Goal: Task Accomplishment & Management: Use online tool/utility

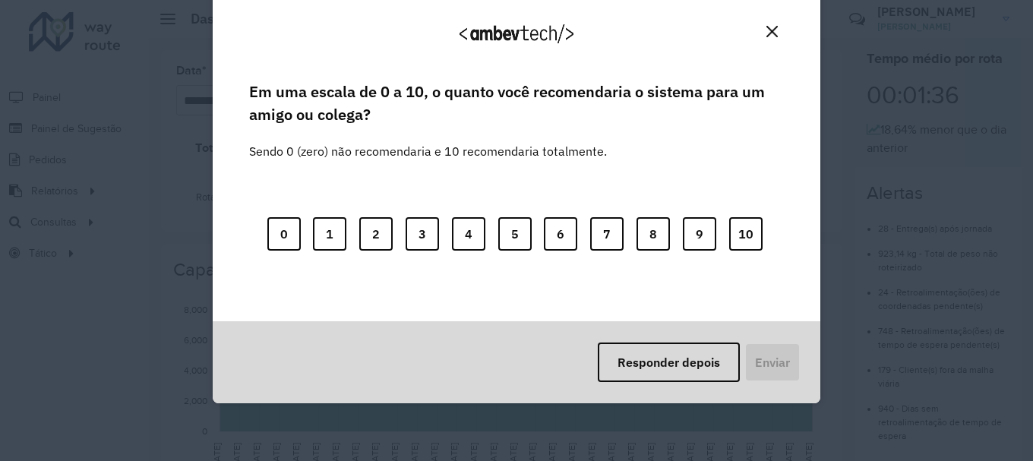
click at [676, 365] on button "Responder depois" at bounding box center [669, 363] width 142 height 40
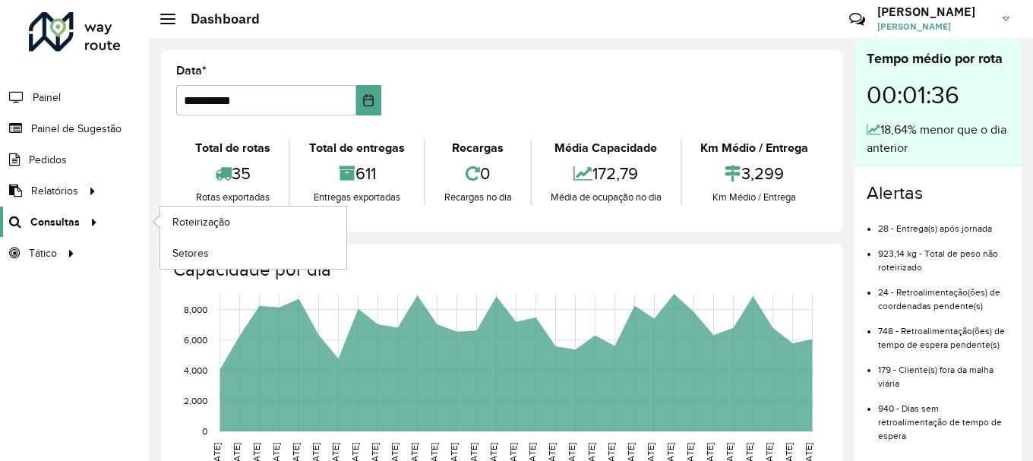
click at [58, 222] on span "Consultas" at bounding box center [54, 222] width 49 height 16
click at [257, 216] on link "Roteirização" at bounding box center [253, 222] width 186 height 30
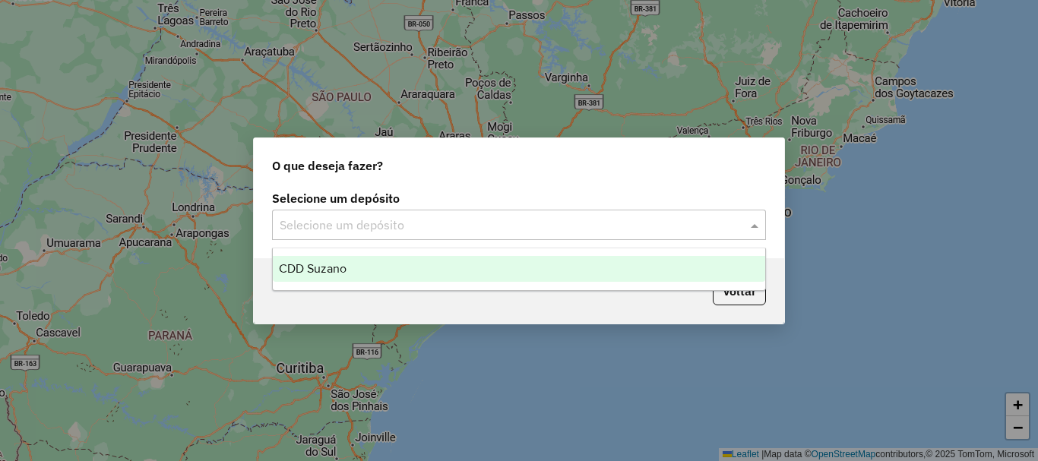
click at [401, 226] on input "text" at bounding box center [504, 226] width 448 height 18
click at [386, 264] on div "CDD Suzano" at bounding box center [519, 269] width 492 height 26
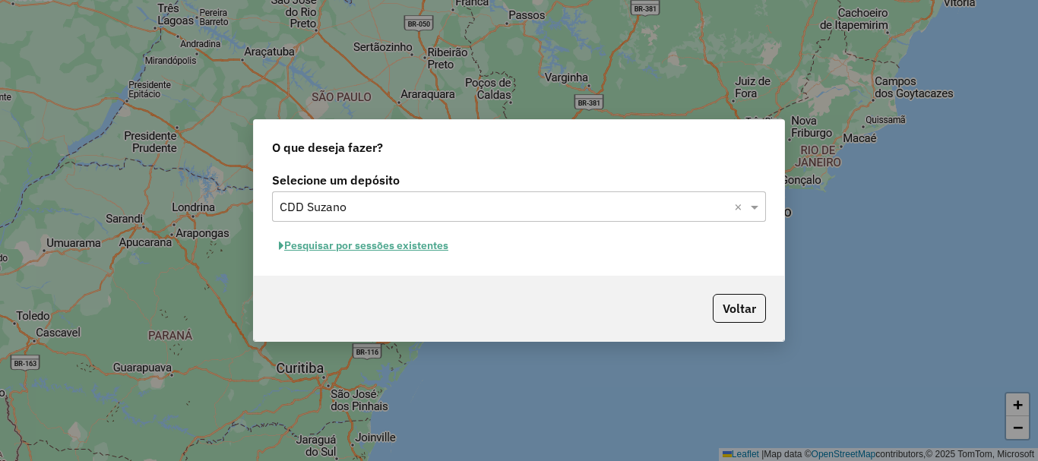
click at [405, 250] on button "Pesquisar por sessões existentes" at bounding box center [363, 246] width 183 height 24
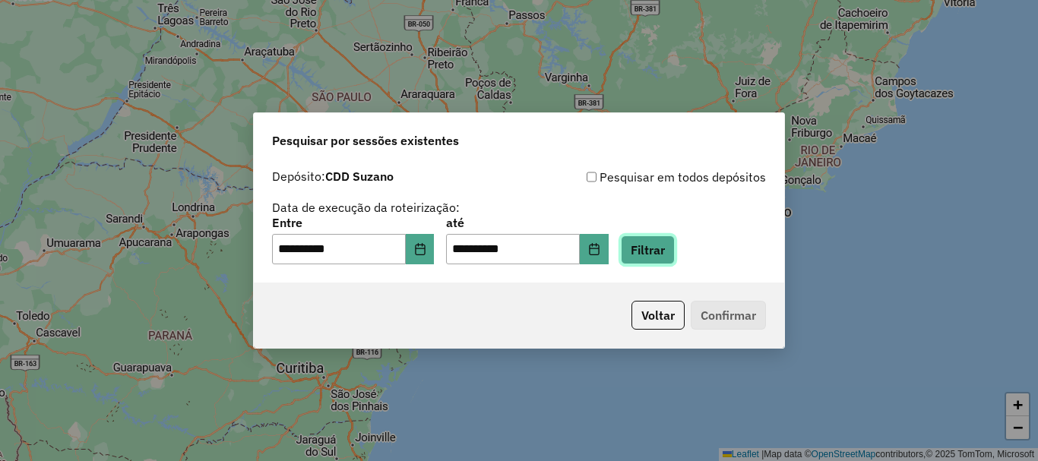
click at [672, 253] on button "Filtrar" at bounding box center [648, 250] width 54 height 29
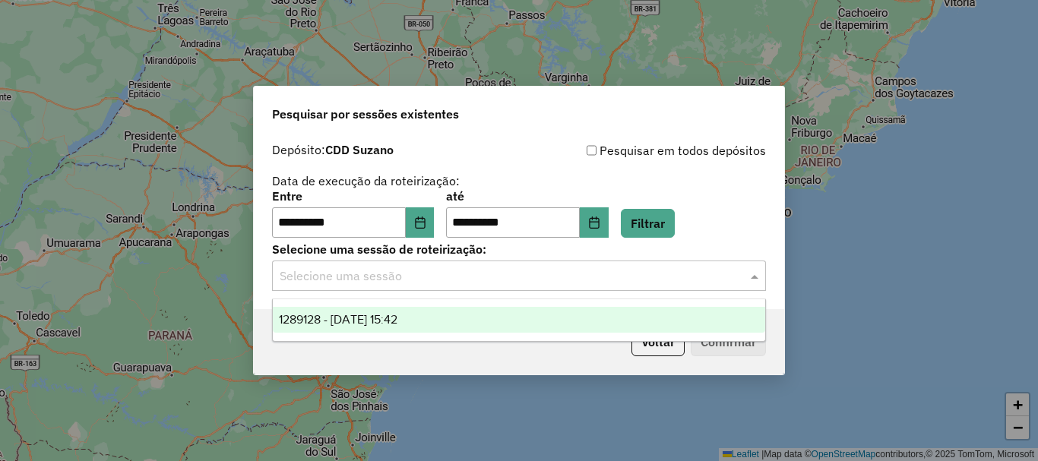
click at [528, 282] on input "text" at bounding box center [504, 276] width 448 height 18
click at [467, 323] on div "1289128 - 06/10/2025 15:42" at bounding box center [519, 320] width 492 height 26
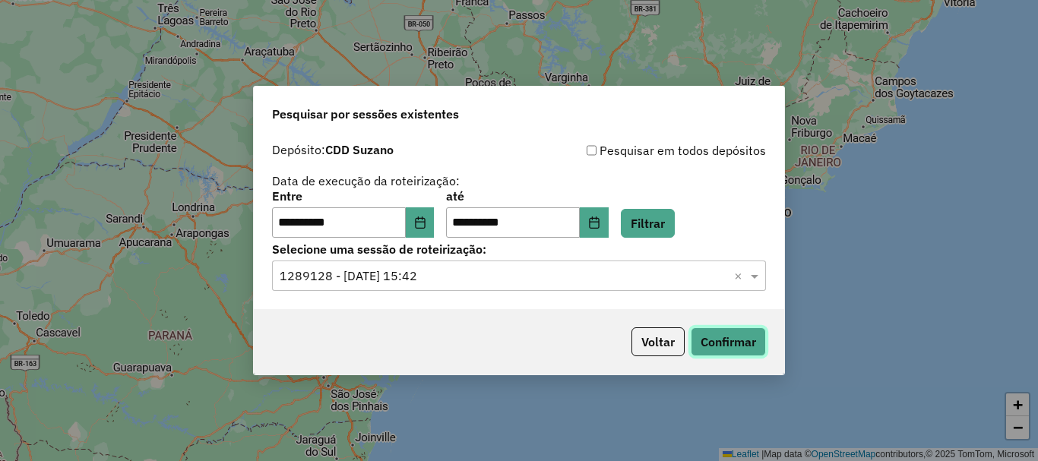
click at [736, 341] on button "Confirmar" at bounding box center [728, 341] width 75 height 29
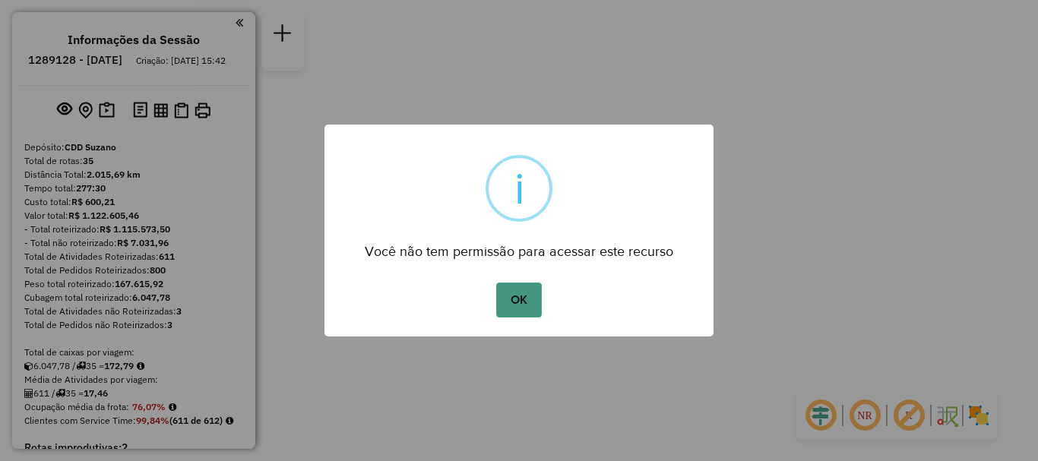
click at [523, 312] on button "OK" at bounding box center [518, 300] width 45 height 35
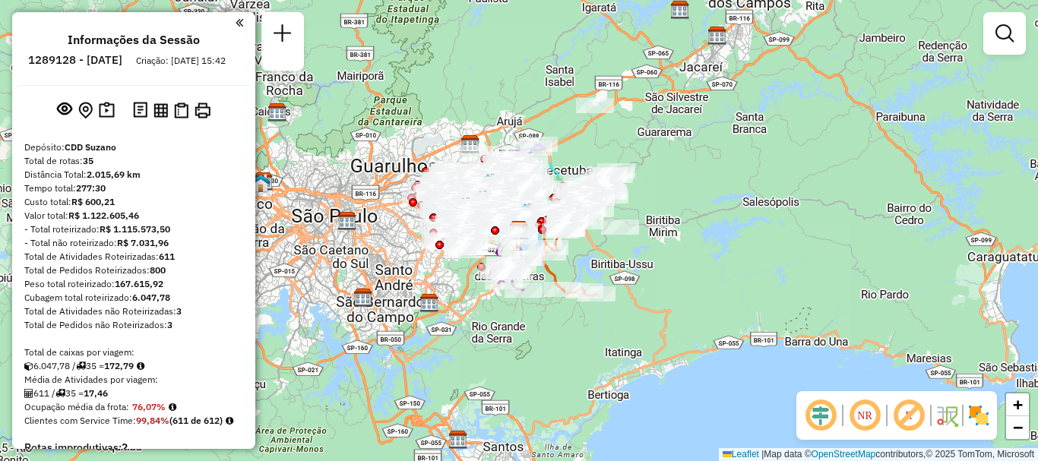
scroll to position [2115, 0]
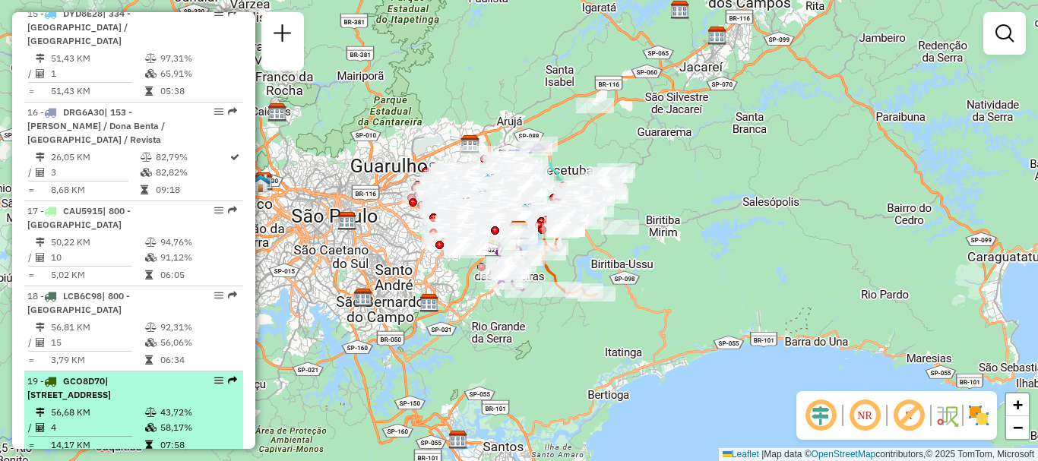
click at [95, 375] on span "| 241 - Vila Jacuí, 902 - Centro de Suzano / Vila São Francisco / Vila Silveira" at bounding box center [69, 387] width 84 height 25
select select "**********"
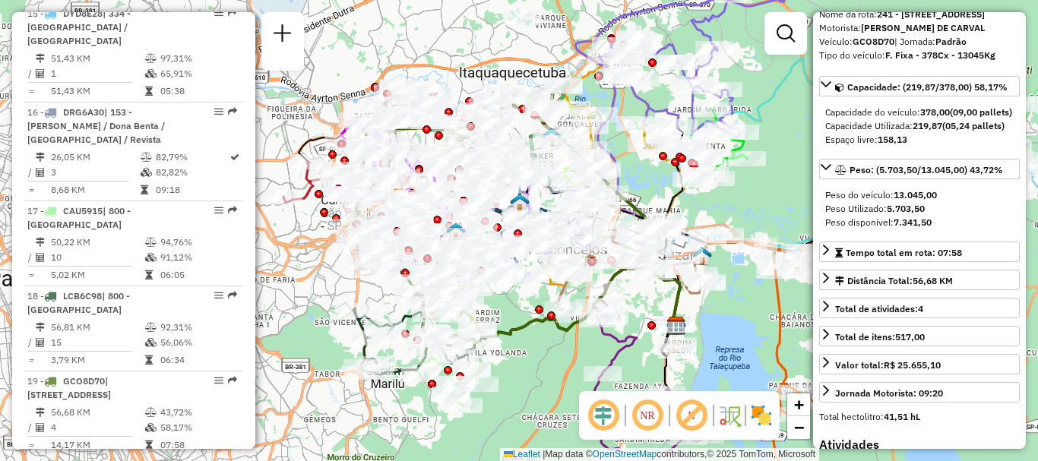
scroll to position [0, 0]
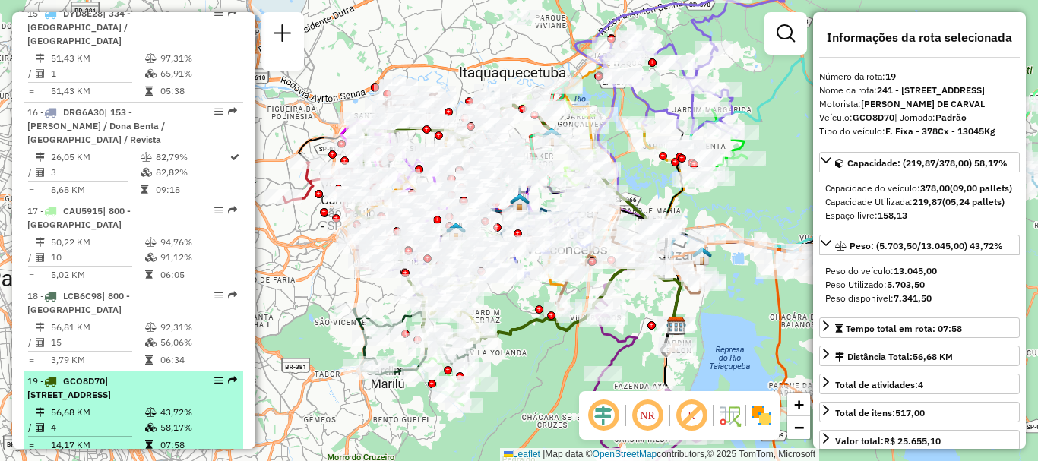
click at [214, 376] on em at bounding box center [218, 380] width 9 height 9
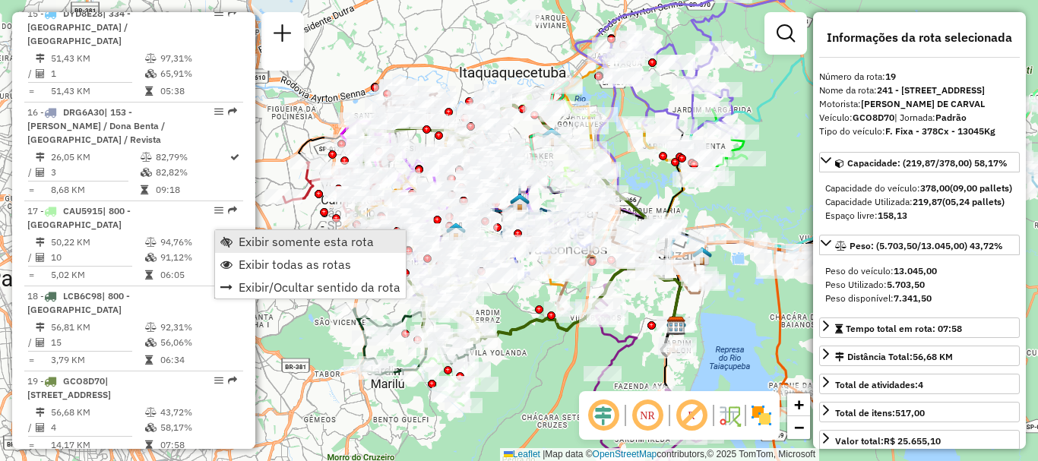
click at [249, 242] on span "Exibir somente esta rota" at bounding box center [306, 242] width 135 height 12
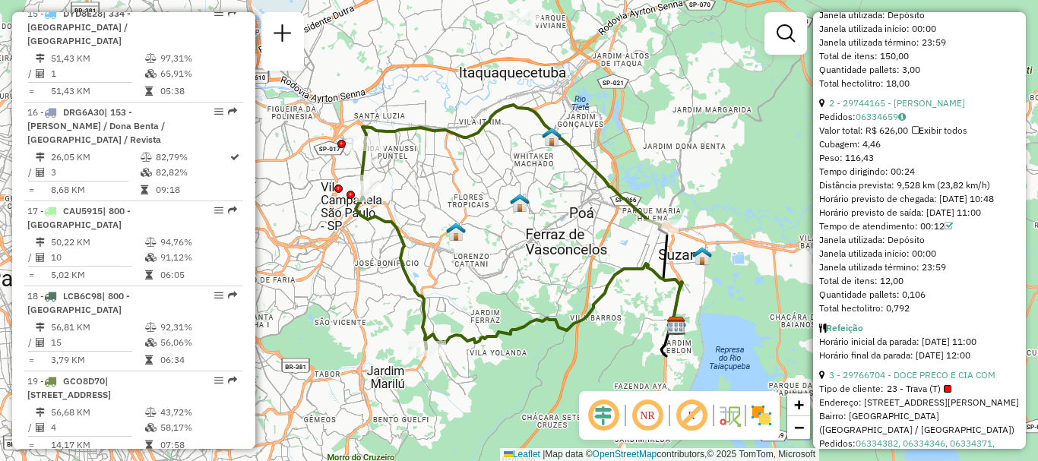
scroll to position [906, 0]
